Goal: Task Accomplishment & Management: Use online tool/utility

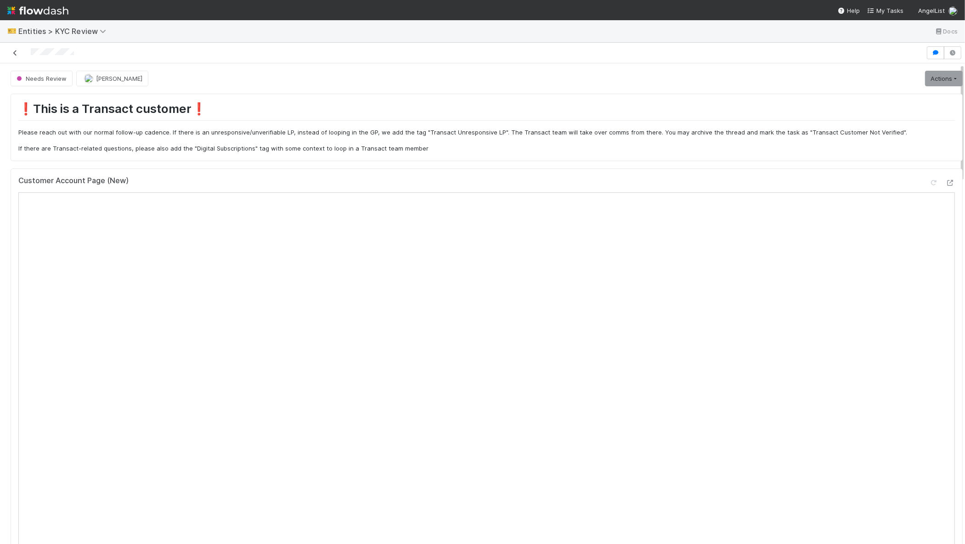
click at [14, 50] on icon at bounding box center [15, 53] width 9 height 6
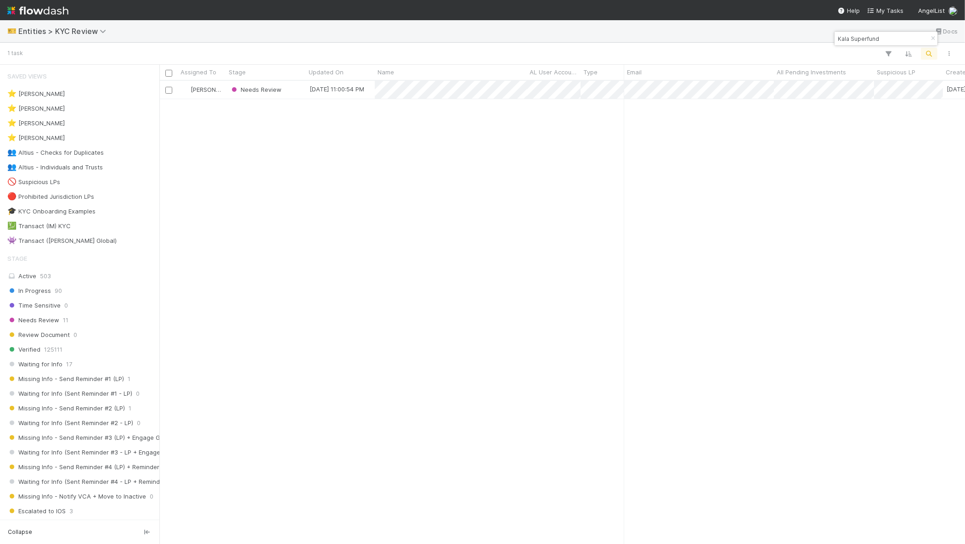
scroll to position [455, 797]
click at [862, 38] on input "Kala Superfund" at bounding box center [882, 38] width 92 height 11
type input "eight acres"
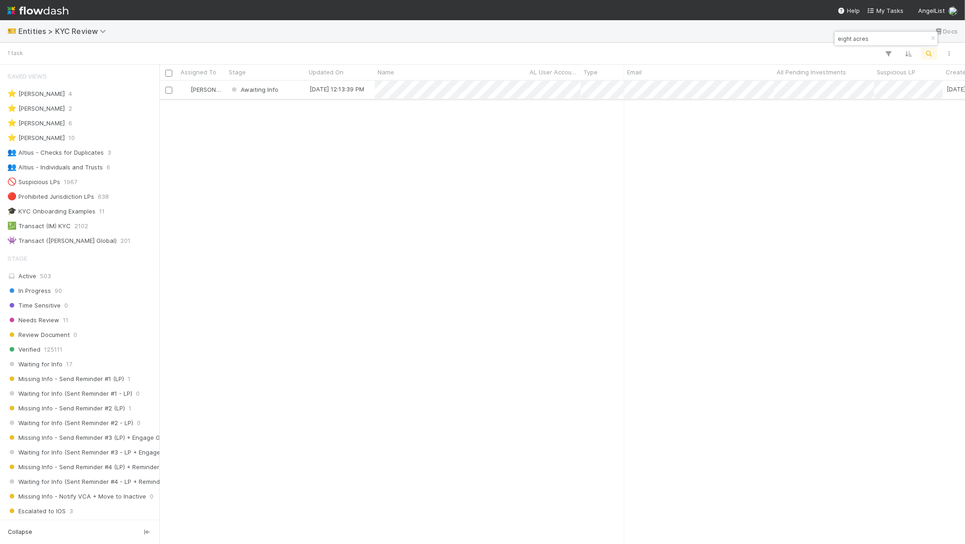
click at [223, 91] on div "[PERSON_NAME]" at bounding box center [202, 90] width 48 height 18
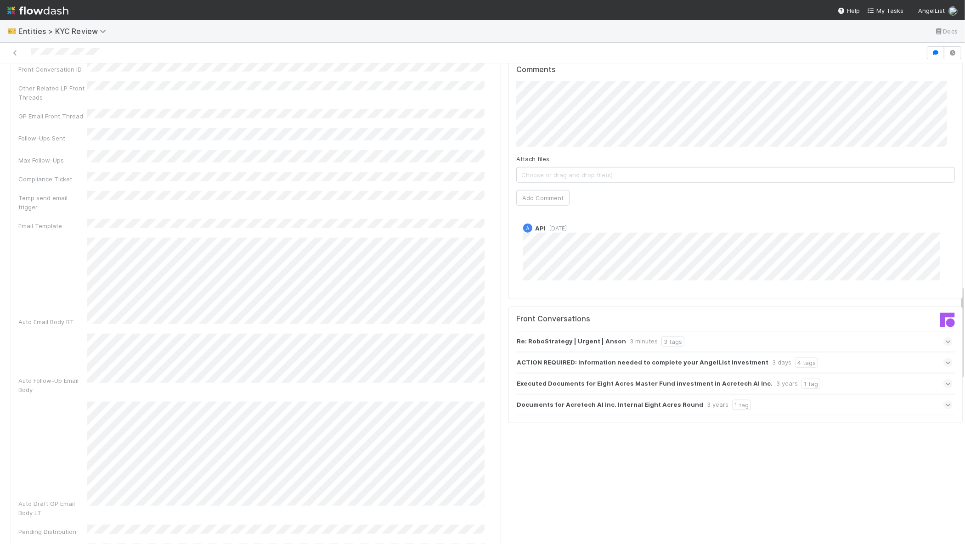
scroll to position [1124, 0]
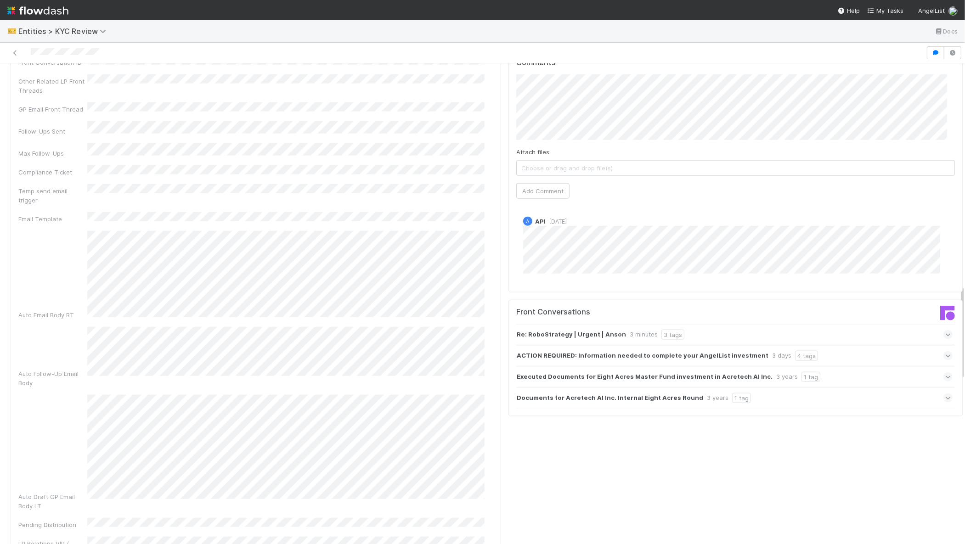
click at [614, 351] on strong "ACTION REQUIRED: Information needed to complete your AngelList investment" at bounding box center [643, 356] width 252 height 10
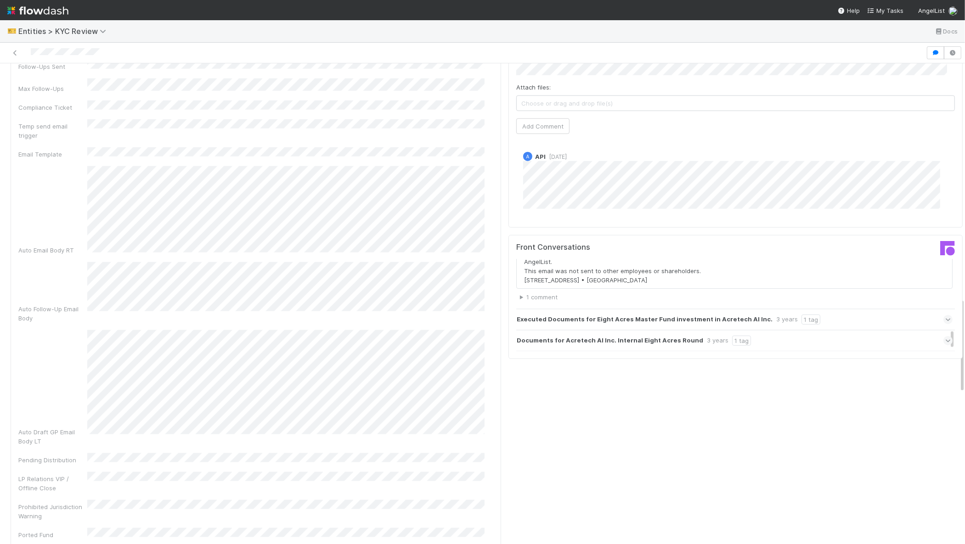
scroll to position [304, 0]
click at [524, 293] on summary "1 comment" at bounding box center [736, 297] width 433 height 9
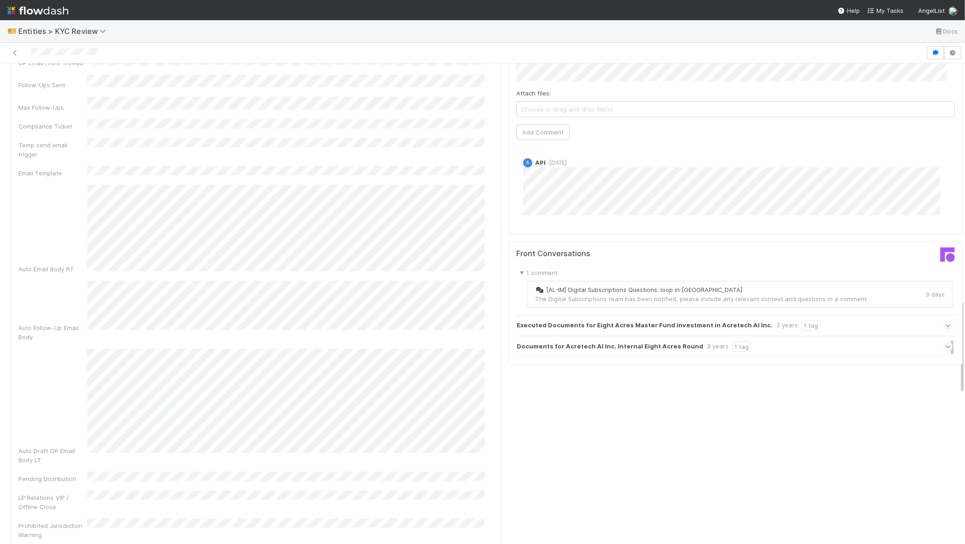
scroll to position [340, 0]
click at [48, 25] on div "🎫 Entities > KYC Review Docs" at bounding box center [482, 31] width 965 height 22
click at [73, 41] on div "🎫 Entities > KYC Review Docs" at bounding box center [482, 31] width 965 height 22
click at [73, 40] on div "🎫 Entities > KYC Review Docs" at bounding box center [482, 31] width 965 height 22
click at [75, 34] on span "Entities > KYC Review" at bounding box center [64, 31] width 92 height 9
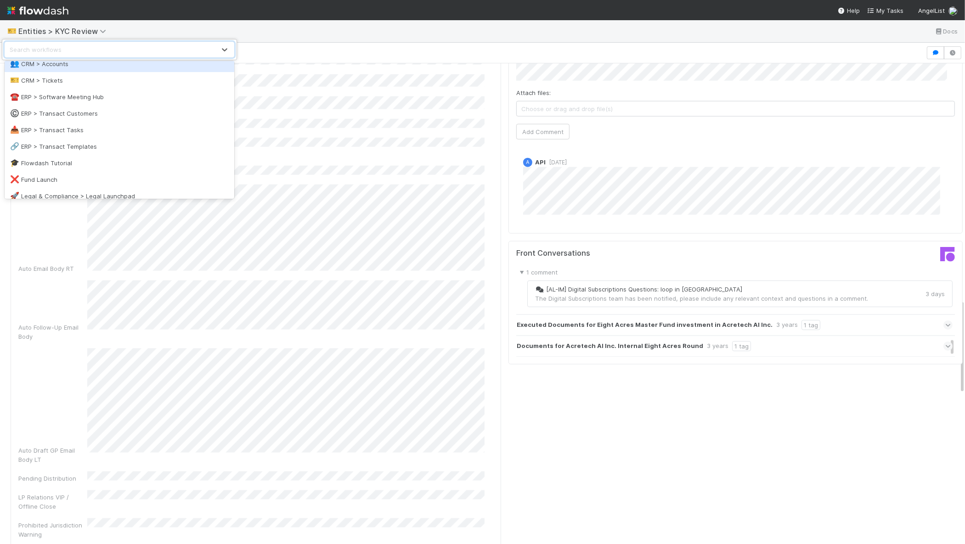
scroll to position [91, 0]
click at [93, 110] on div "©️ ERP > Transact Customers" at bounding box center [119, 112] width 219 height 9
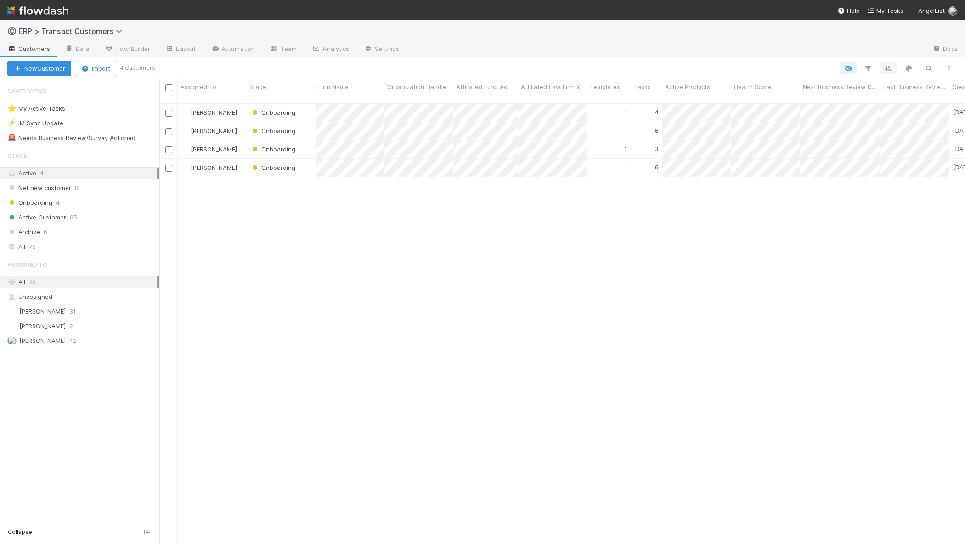
scroll to position [440, 797]
click at [48, 241] on div "All 75" at bounding box center [82, 246] width 150 height 11
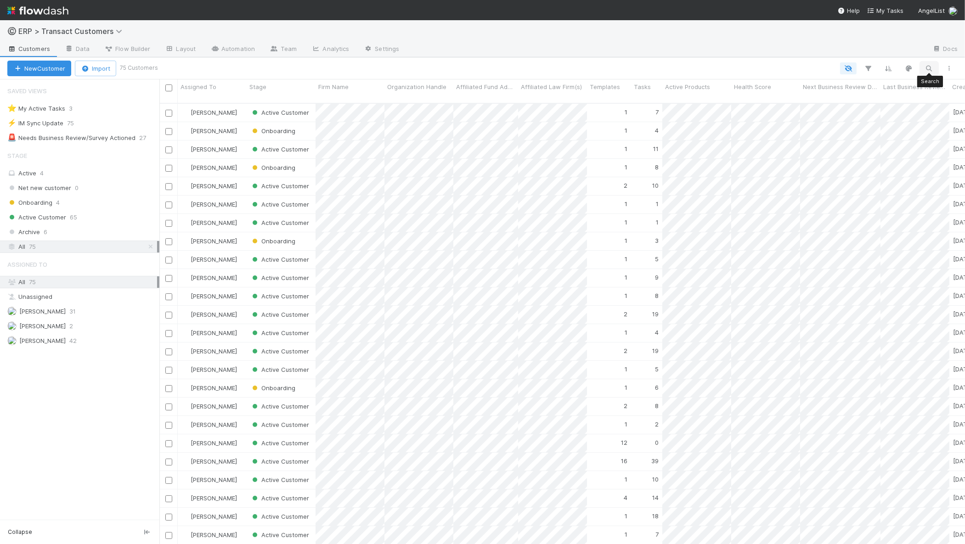
scroll to position [440, 797]
click at [931, 68] on icon "button" at bounding box center [929, 68] width 9 height 8
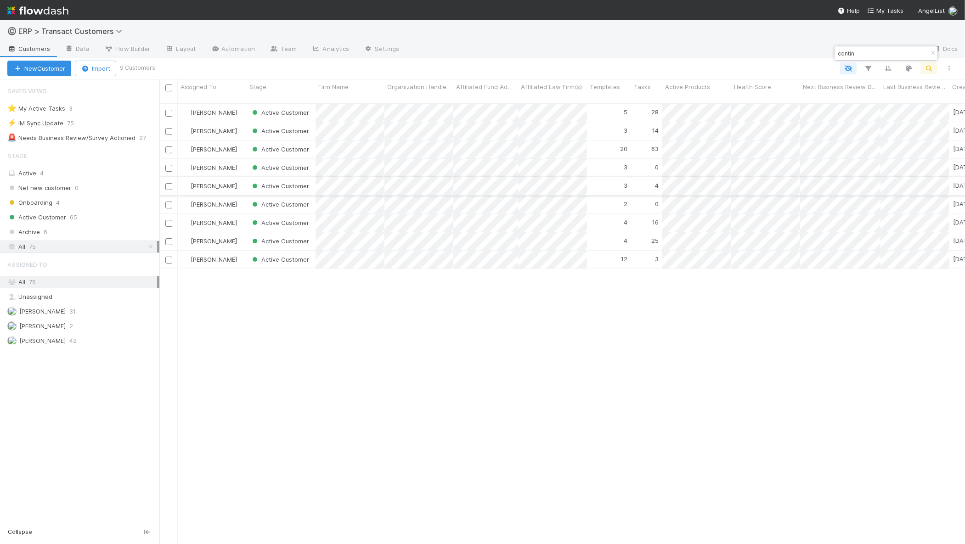
type input "contin"
click at [242, 182] on div "[PERSON_NAME]" at bounding box center [212, 186] width 69 height 18
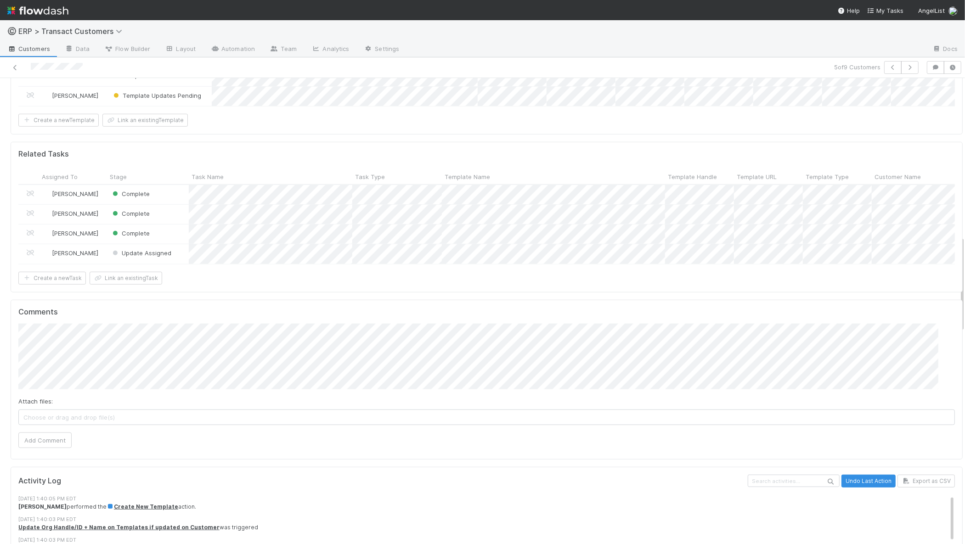
scroll to position [811, 0]
click at [182, 242] on div "Update Assigned" at bounding box center [148, 251] width 82 height 19
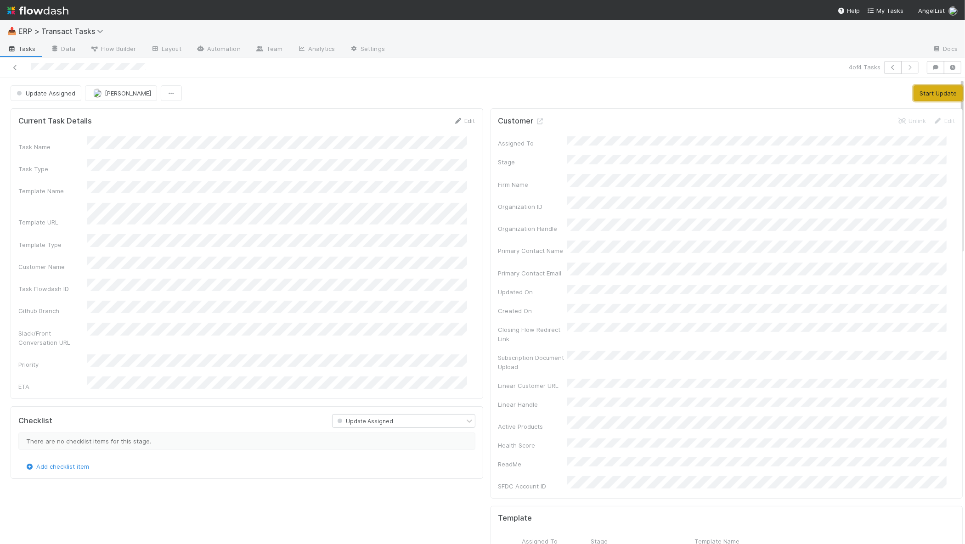
click at [930, 94] on button "Start Update" at bounding box center [938, 93] width 49 height 16
click at [889, 92] on button "Finish Task" at bounding box center [889, 93] width 44 height 16
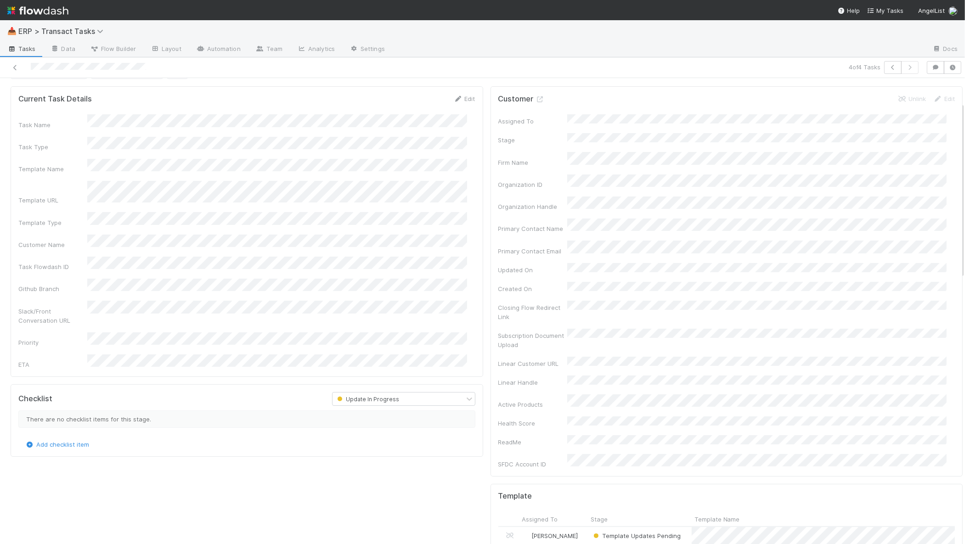
scroll to position [78, 0]
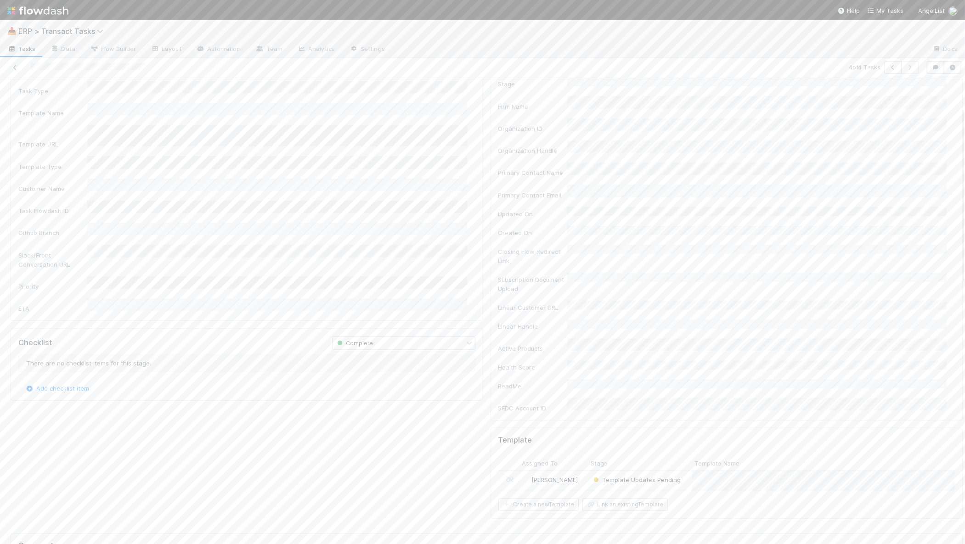
click at [680, 471] on div "Template Updates Pending" at bounding box center [640, 480] width 104 height 19
click at [907, 91] on button "Update Template" at bounding box center [932, 93] width 62 height 16
click at [821, 219] on div "Update Assigned" at bounding box center [791, 220] width 82 height 19
click at [176, 396] on div "2" at bounding box center [279, 396] width 376 height 17
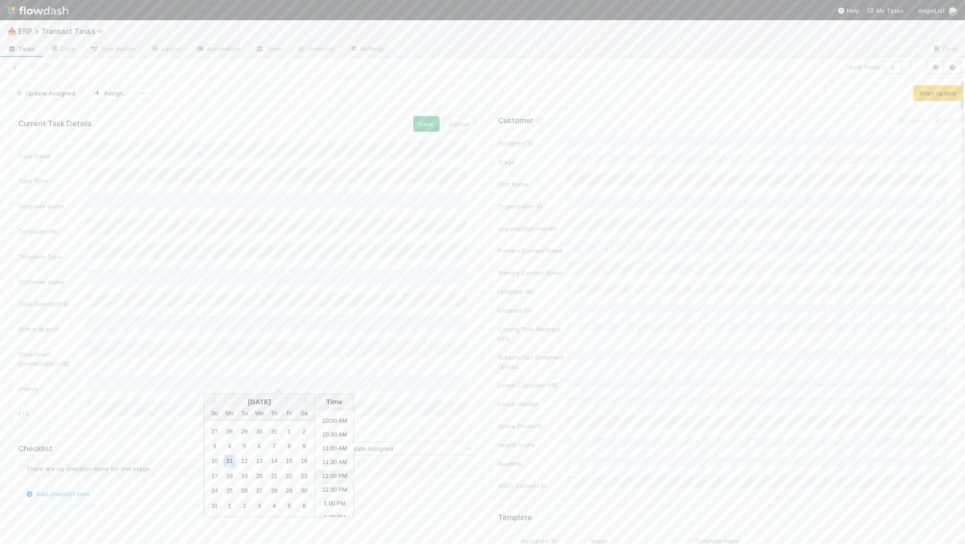
click at [337, 477] on li "12:00 PM" at bounding box center [334, 478] width 39 height 14
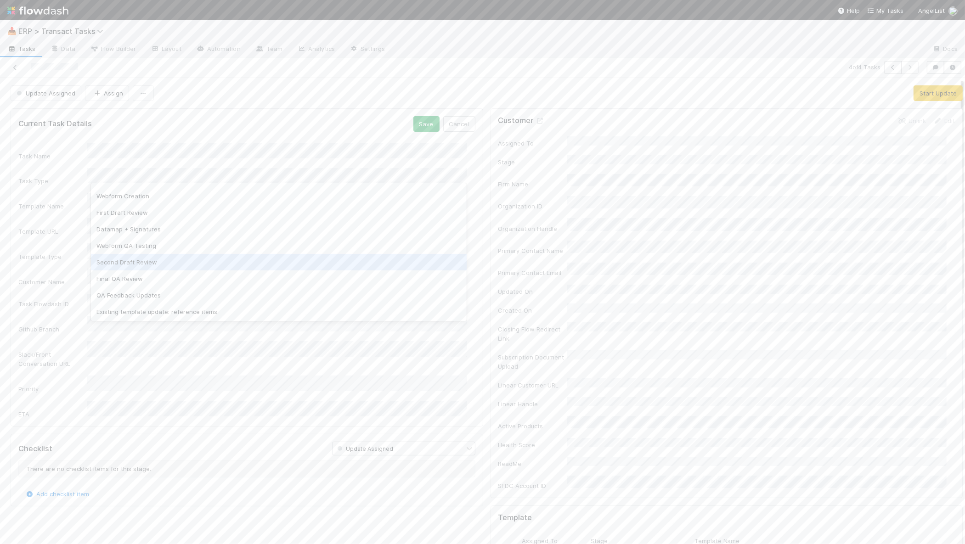
scroll to position [43, 0]
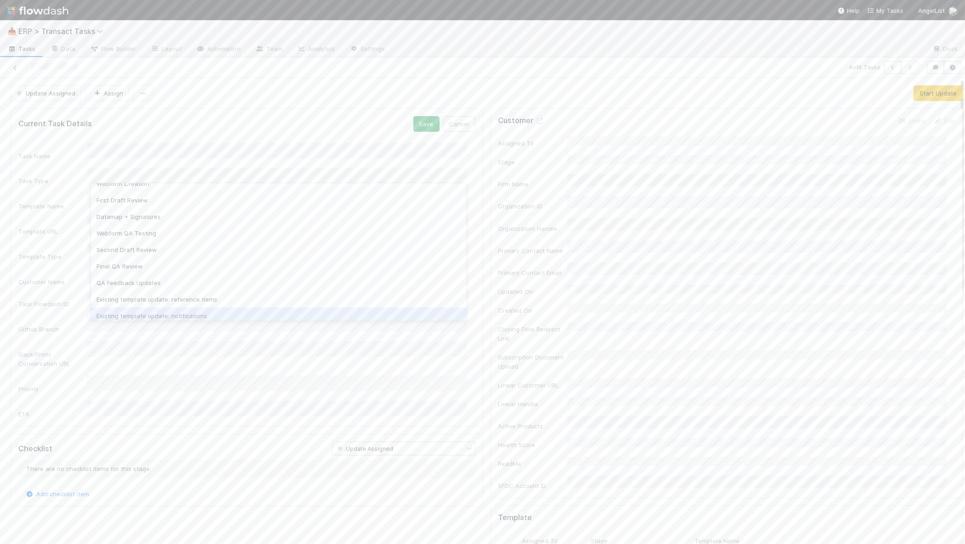
click at [165, 310] on div "Existing template update: notifications" at bounding box center [279, 316] width 376 height 17
click at [421, 129] on button "Save" at bounding box center [427, 124] width 26 height 16
click at [931, 91] on button "Start Update" at bounding box center [938, 93] width 49 height 16
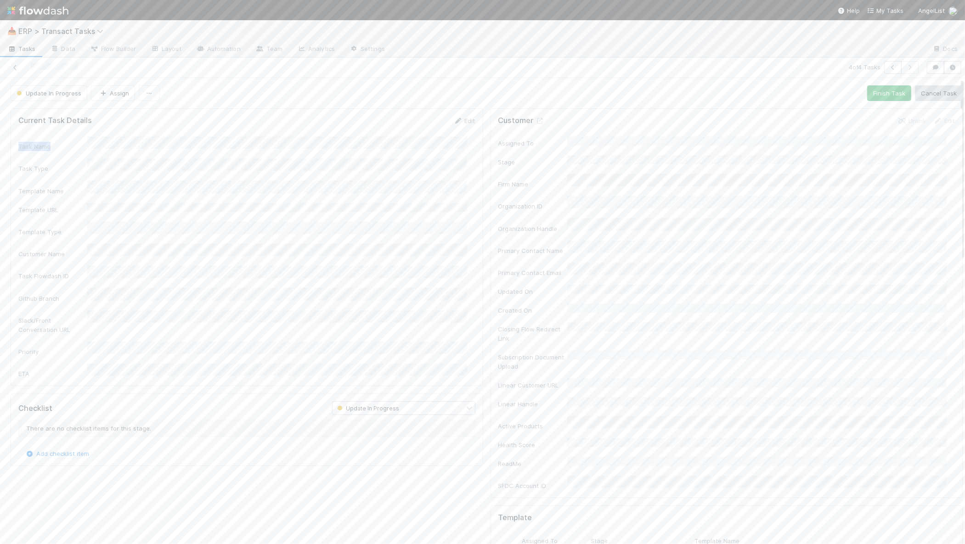
click at [121, 139] on form "Current Task Details Edit Task Name Task Type Template Name Template URL Templa…" at bounding box center [246, 247] width 457 height 262
click at [414, 128] on button "Save" at bounding box center [427, 124] width 26 height 16
click at [143, 494] on div "Current Task Details Edit Task Name Task Type Template Name Template URL Templa…" at bounding box center [247, 357] width 480 height 504
click at [694, 215] on span "Assign" at bounding box center [700, 219] width 28 height 9
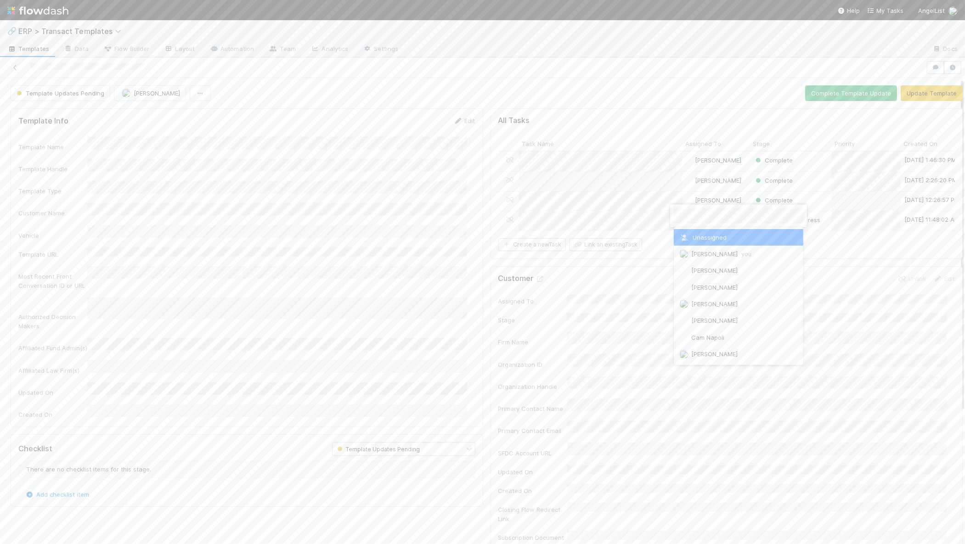
click at [702, 255] on span "[PERSON_NAME] you" at bounding box center [721, 253] width 60 height 7
